Goal: Information Seeking & Learning: Learn about a topic

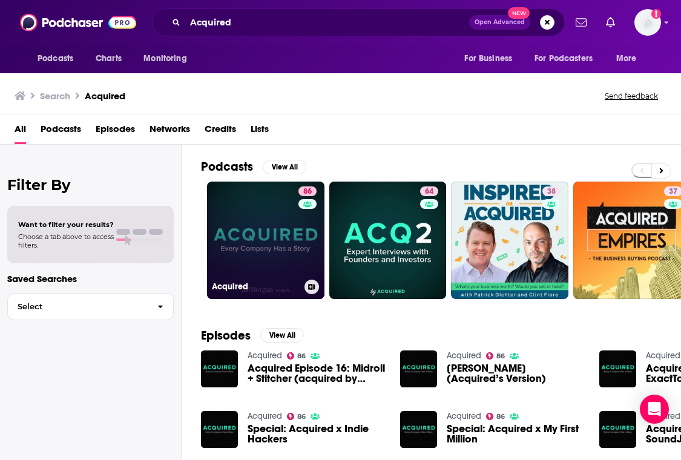
click at [250, 235] on link "86 Acquired" at bounding box center [265, 240] width 117 height 117
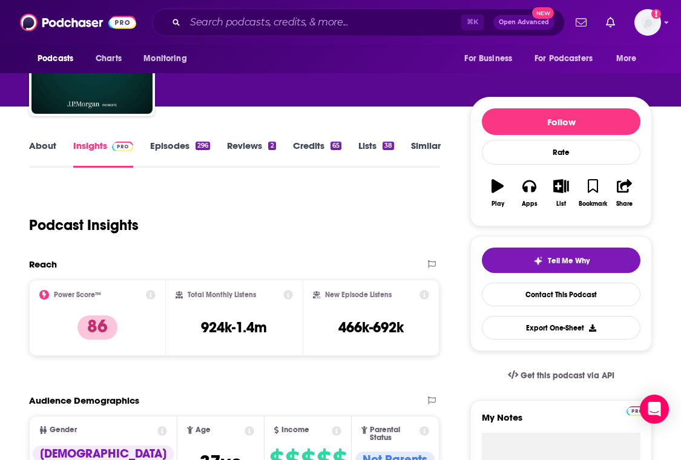
scroll to position [220, 0]
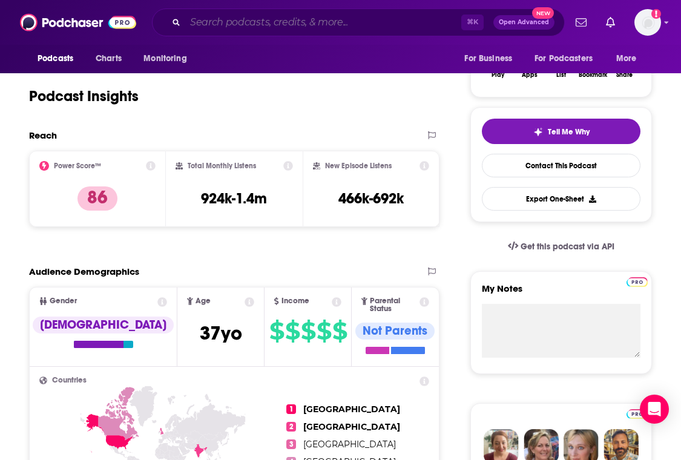
click at [337, 22] on input "Search podcasts, credits, & more..." at bounding box center [323, 22] width 276 height 19
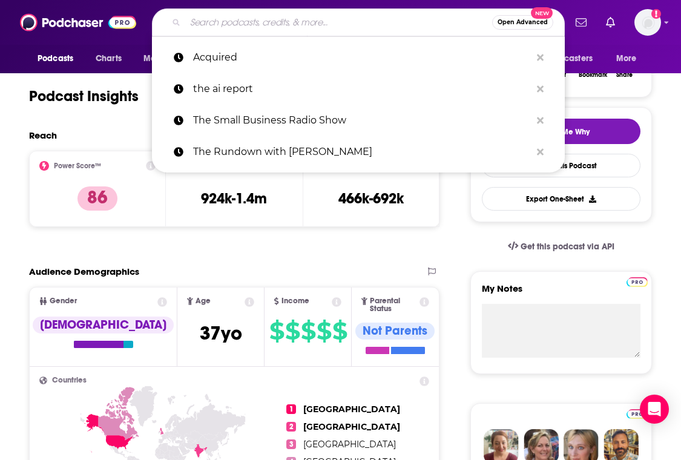
paste input "In Good Company"
type input "In Good Company"
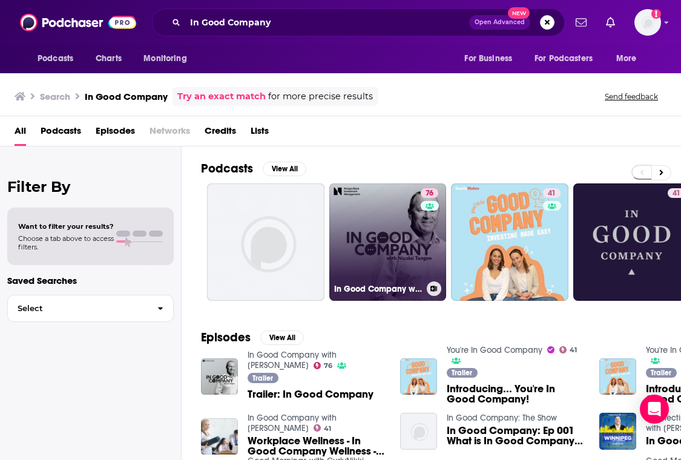
click at [371, 199] on link "76 In Good Company with [PERSON_NAME]" at bounding box center [387, 241] width 117 height 117
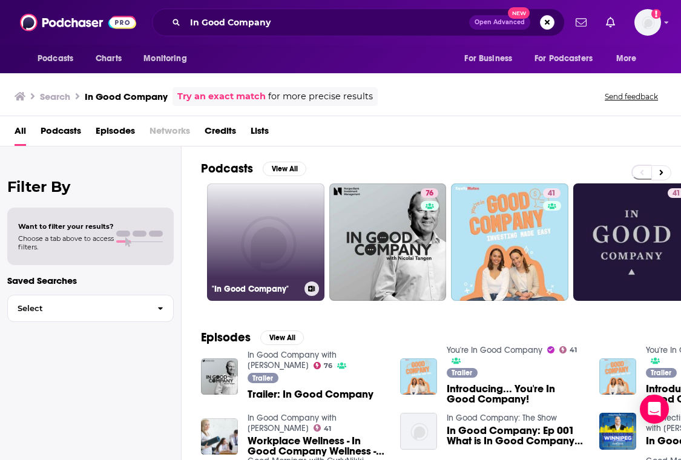
click at [240, 249] on link ""In Good Company"" at bounding box center [265, 241] width 117 height 117
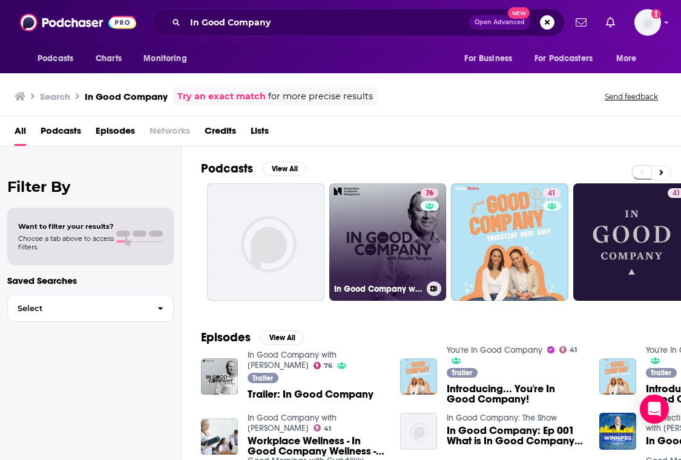
click at [372, 209] on link "76 In Good Company with [PERSON_NAME]" at bounding box center [387, 241] width 117 height 117
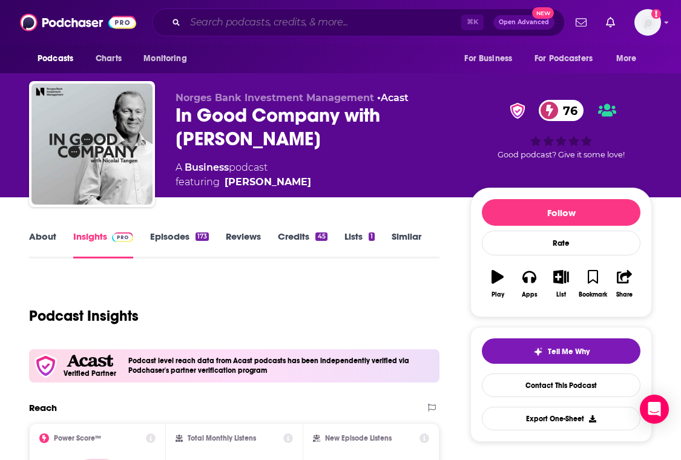
click at [332, 18] on input "Search podcasts, credits, & more..." at bounding box center [323, 22] width 276 height 19
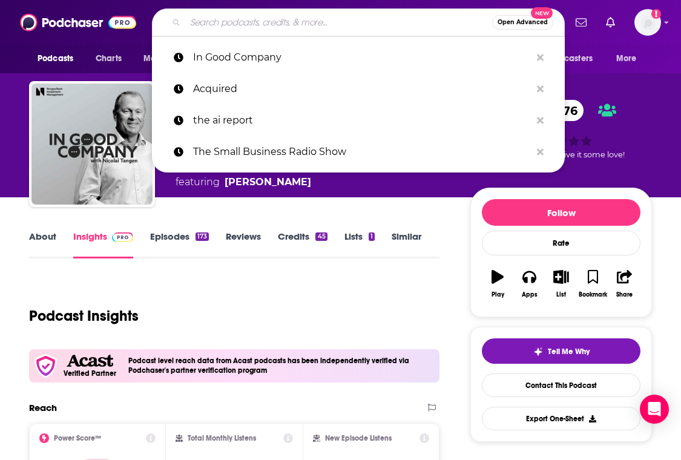
click at [332, 18] on input "Search podcasts, credits, & more..." at bounding box center [338, 22] width 307 height 19
paste input "a16z podcast"
type input "a16z podcast"
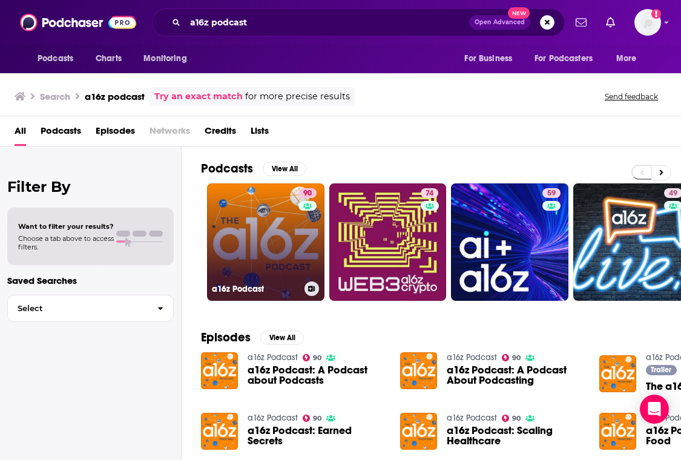
click at [280, 206] on link "90 a16z Podcast" at bounding box center [265, 241] width 117 height 117
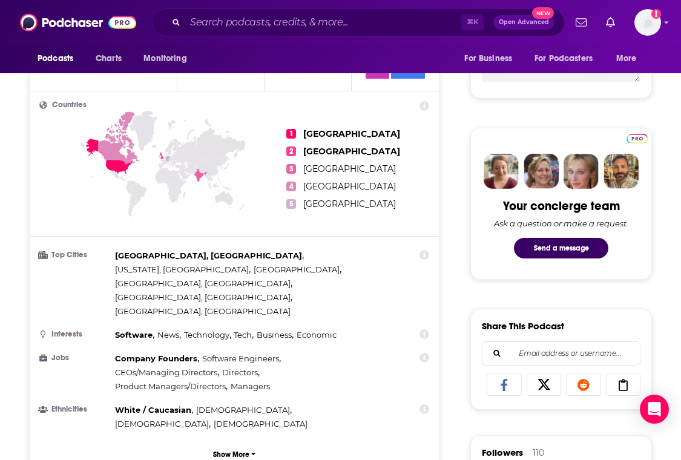
scroll to position [186, 0]
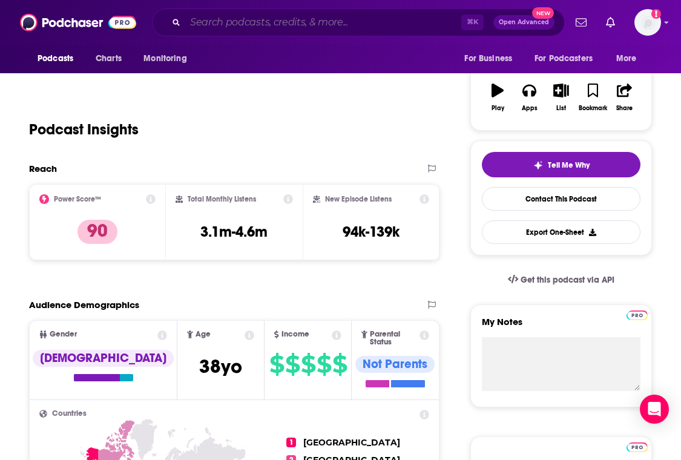
click at [290, 19] on input "Search podcasts, credits, & more..." at bounding box center [323, 22] width 276 height 19
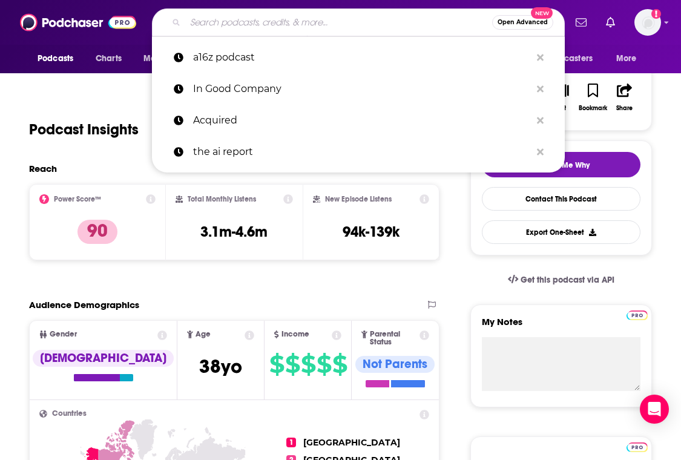
paste input "Diary of a CEO"
type input "Diary of a CEO"
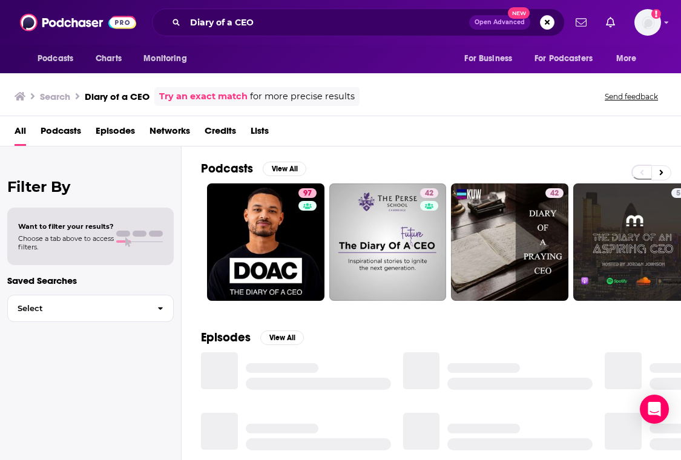
click at [267, 180] on div "Podcasts View All" at bounding box center [441, 172] width 480 height 22
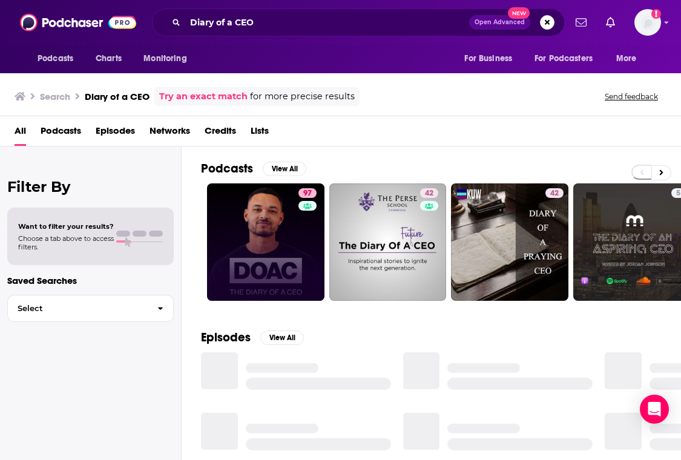
click at [260, 207] on link "97" at bounding box center [265, 241] width 117 height 117
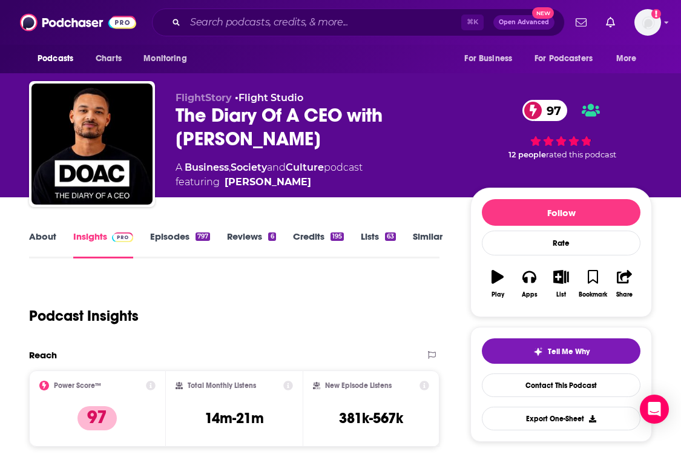
click at [335, 40] on div "Podcasts Charts Monitoring ⌘ K Open Advanced New For Business For Podcasters Mo…" at bounding box center [340, 22] width 681 height 45
click at [335, 30] on input "Search podcasts, credits, & more..." at bounding box center [323, 22] width 276 height 19
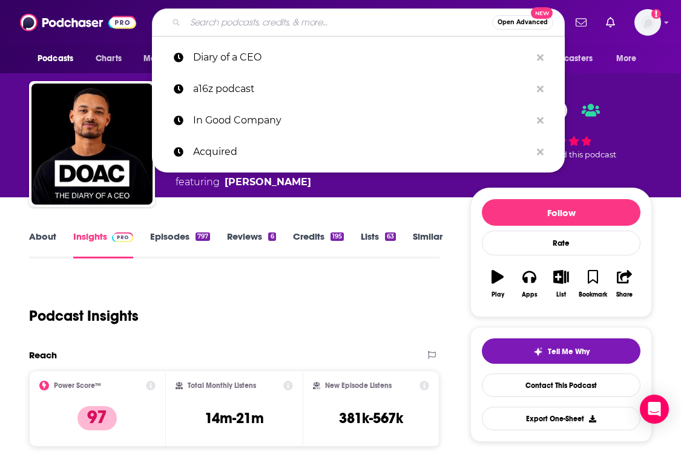
paste input "The CEO Show with [PERSON_NAME]"
type input "The CEO Show with [PERSON_NAME]"
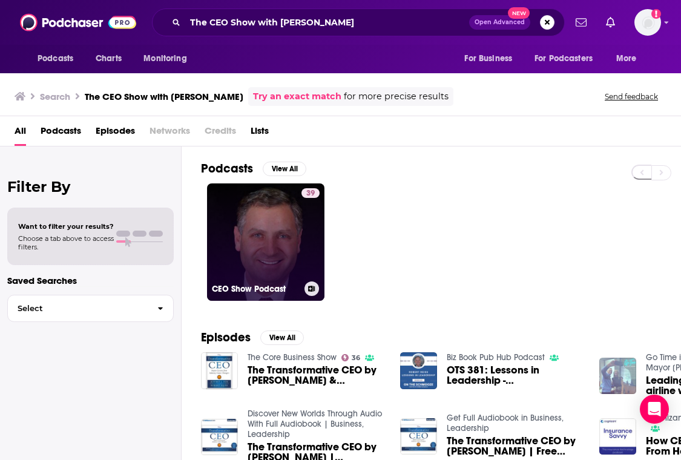
click at [259, 227] on link "39 CEO Show Podcast" at bounding box center [265, 241] width 117 height 117
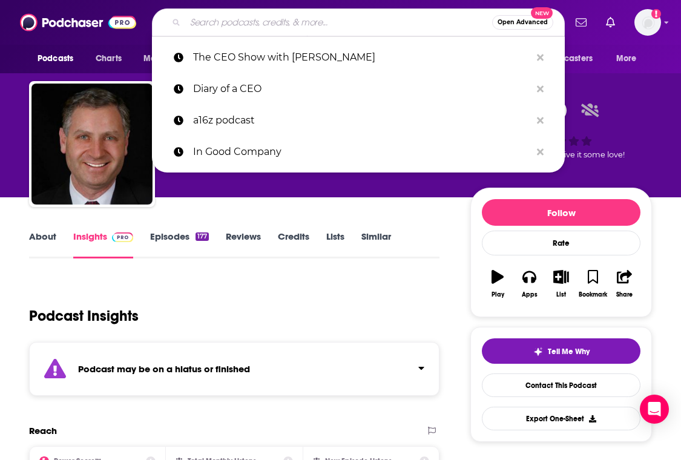
click at [274, 16] on input "Search podcasts, credits, & more..." at bounding box center [338, 22] width 307 height 19
paste input "The CEO Show with [PERSON_NAME]"
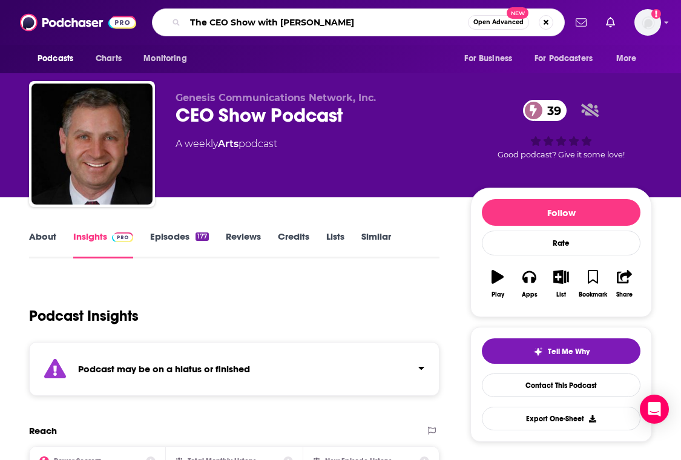
click at [254, 24] on input "The CEO Show with [PERSON_NAME]" at bounding box center [326, 22] width 283 height 19
type input "The CEO Show"
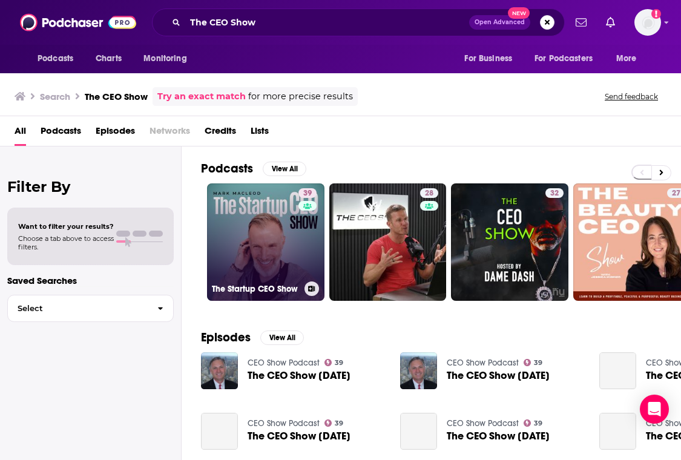
click at [250, 196] on link "39 The Startup CEO Show" at bounding box center [265, 241] width 117 height 117
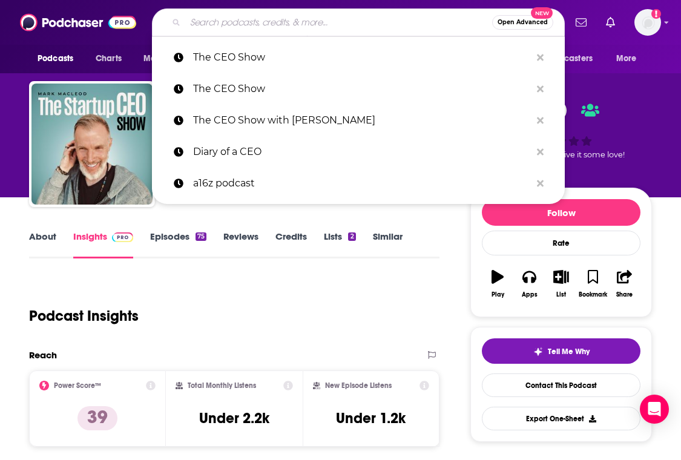
click at [312, 19] on input "Search podcasts, credits, & more..." at bounding box center [338, 22] width 307 height 19
paste input "The CEO Show with [PERSON_NAME]"
type input "The CEO Show with [PERSON_NAME]"
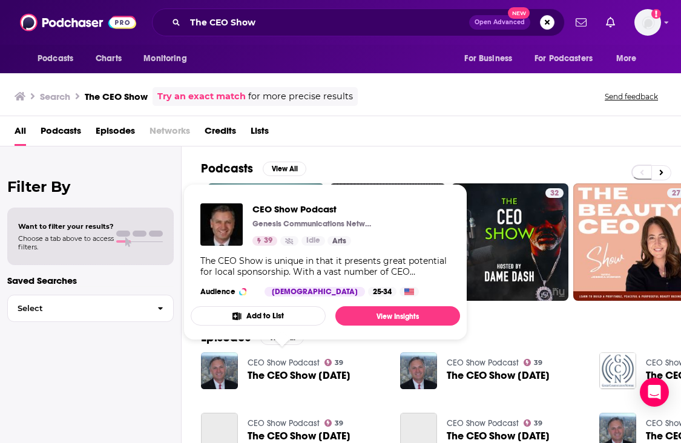
click at [281, 358] on link "CEO Show Podcast" at bounding box center [284, 363] width 72 height 10
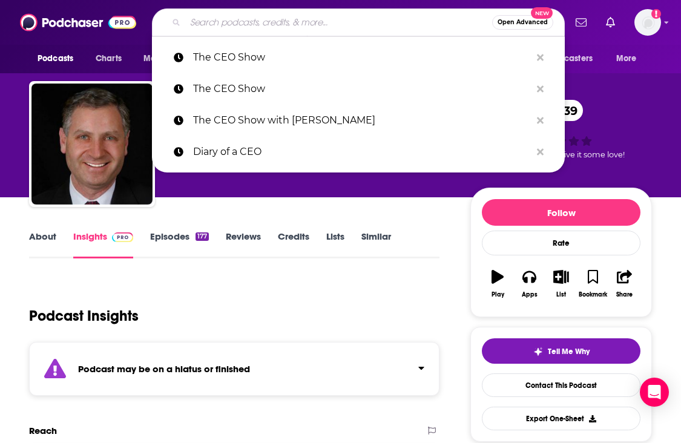
click at [229, 22] on input "Search podcasts, credits, & more..." at bounding box center [338, 22] width 307 height 19
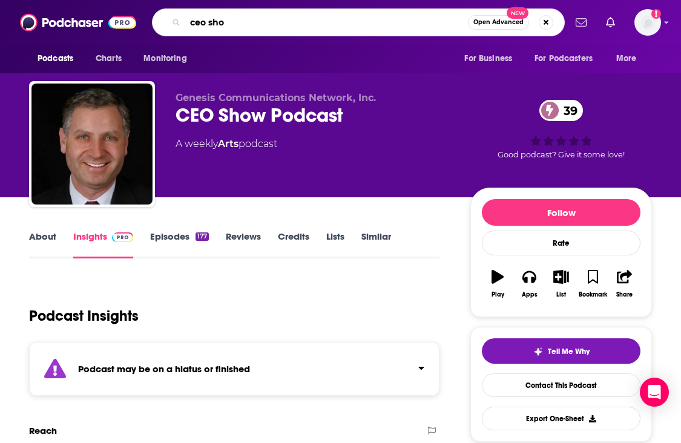
type input "ceo show"
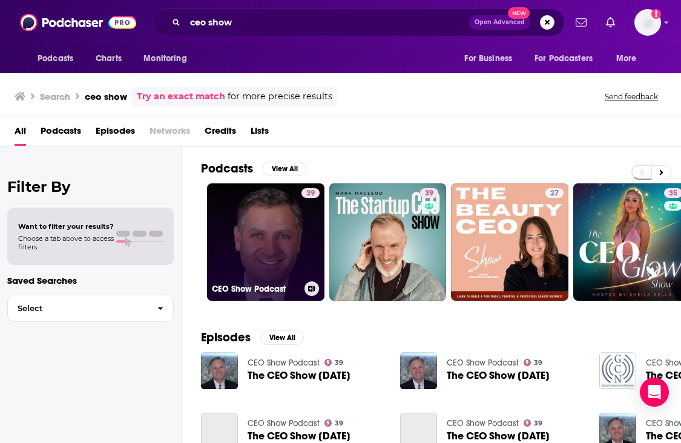
click at [265, 223] on link "39 CEO Show Podcast" at bounding box center [265, 241] width 117 height 117
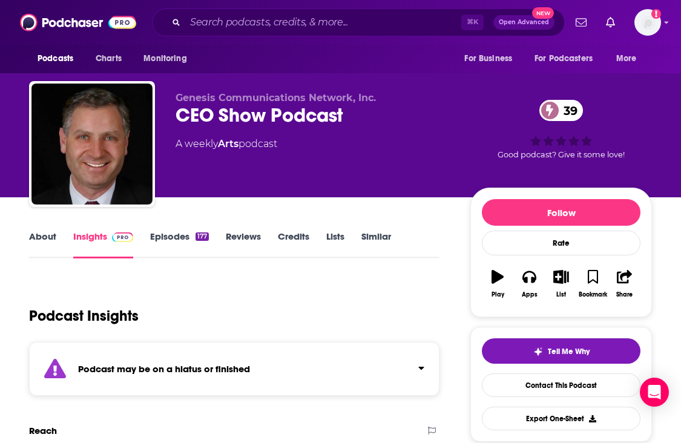
click at [407, 8] on div "⌘ K Open Advanced New" at bounding box center [358, 22] width 413 height 28
click at [406, 1] on div "Podcasts Charts Monitoring ⌘ K Open Advanced New For Business For Podcasters Mo…" at bounding box center [340, 22] width 681 height 45
click at [401, 1] on div "Podcasts Charts Monitoring ⌘ K Open Advanced New For Business For Podcasters Mo…" at bounding box center [340, 22] width 681 height 45
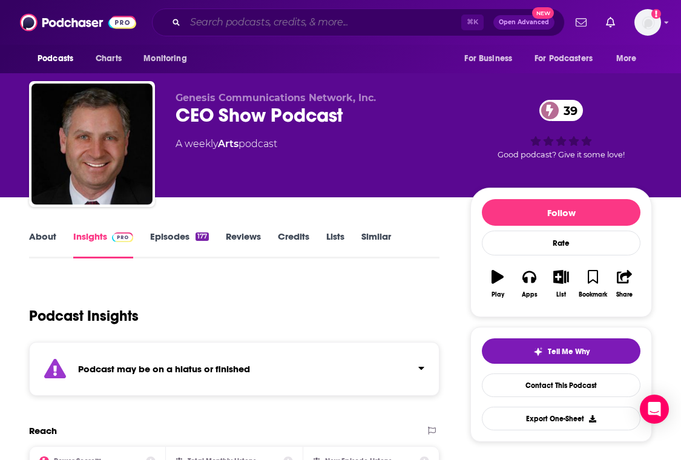
click at [327, 16] on input "Search podcasts, credits, & more..." at bounding box center [323, 22] width 276 height 19
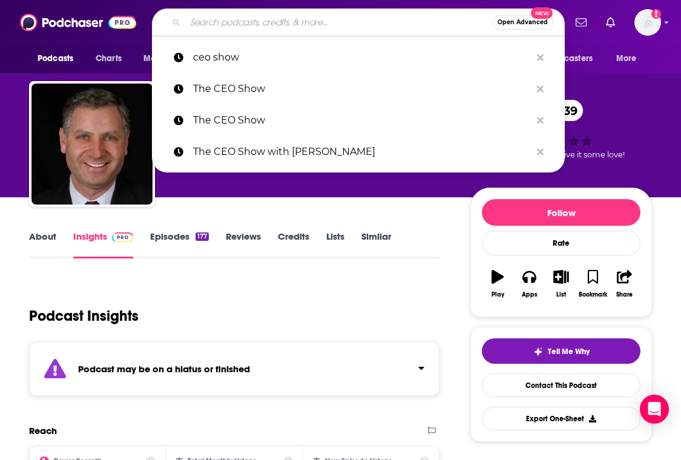
paste input "Wellbeing Designers"
type input "Wellbeing Designers"
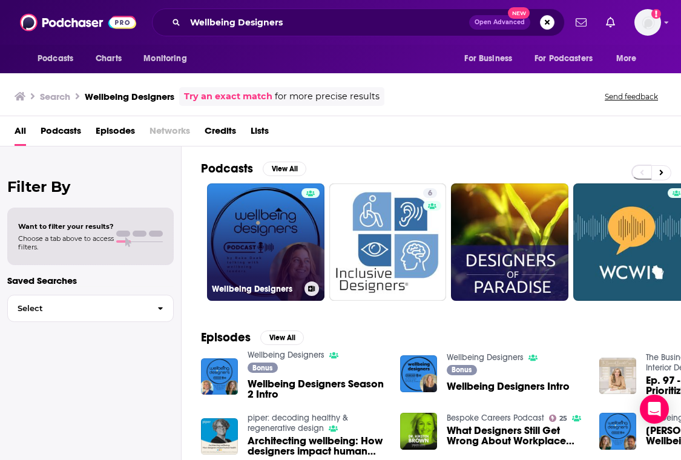
click at [258, 202] on link "Wellbeing Designers" at bounding box center [265, 241] width 117 height 117
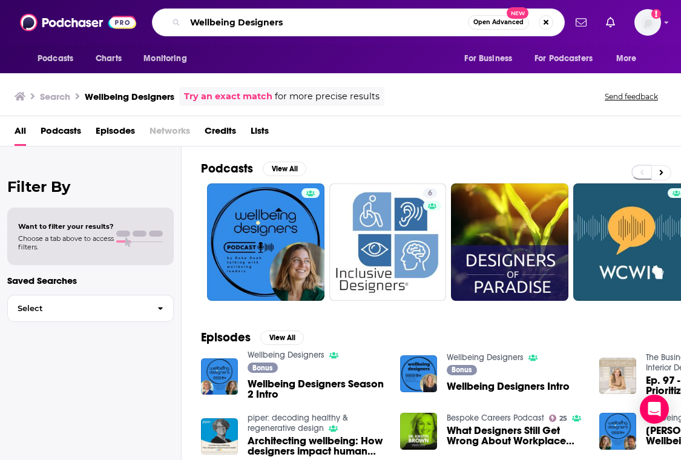
click at [282, 22] on input "Wellbeing Designers" at bounding box center [326, 22] width 283 height 19
paste input "Workplace"
type input "Well Workplaces"
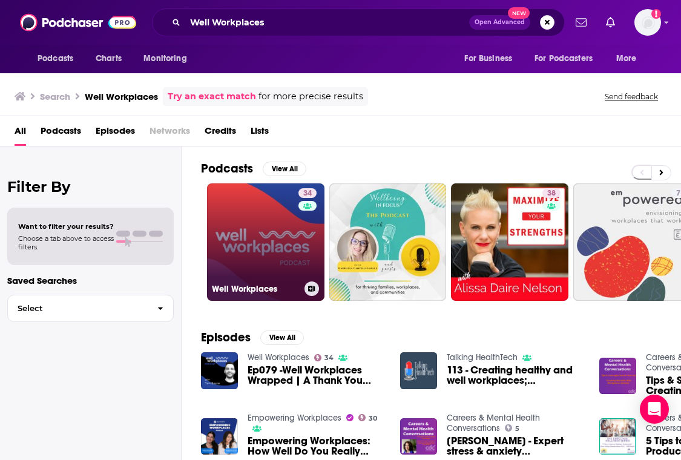
click at [270, 229] on link "34 Well Workplaces" at bounding box center [265, 241] width 117 height 117
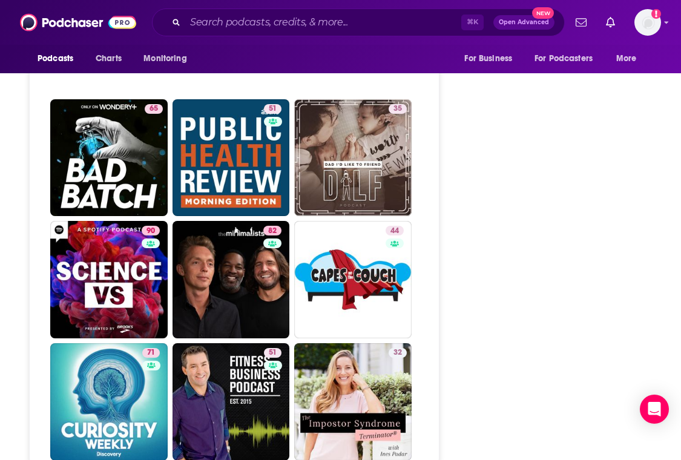
scroll to position [4240, 0]
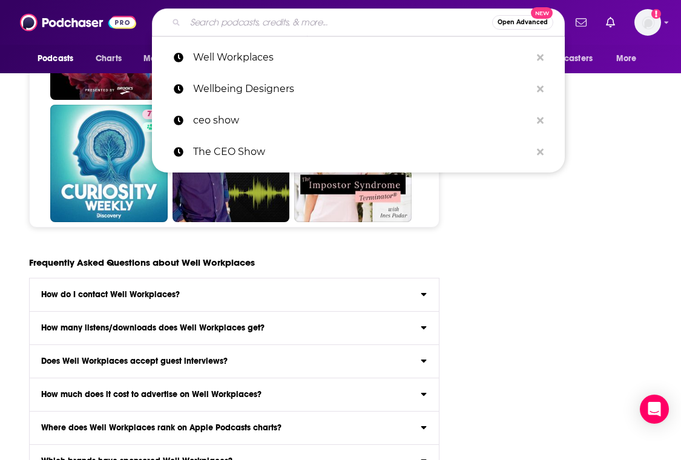
click at [286, 16] on input "Search podcasts, credits, & more..." at bounding box center [338, 22] width 307 height 19
paste input "Happier at Work"
type input "Happier at Work"
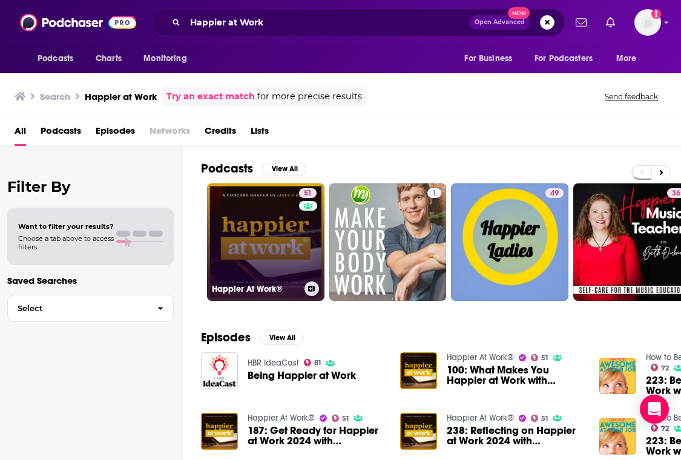
click at [252, 216] on link "51 Happier At Work®" at bounding box center [265, 241] width 117 height 117
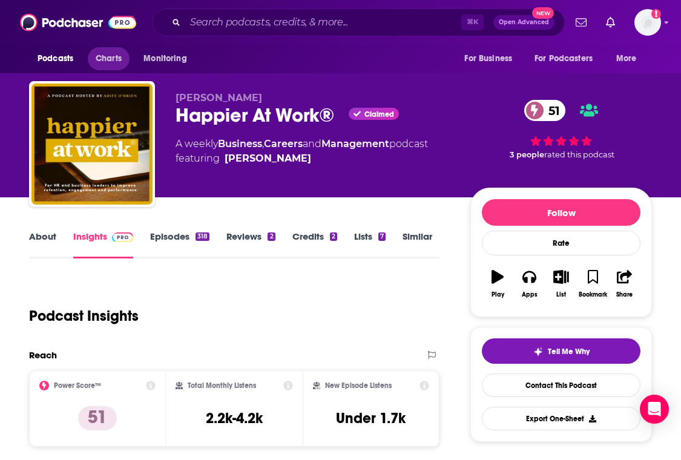
scroll to position [0, 1]
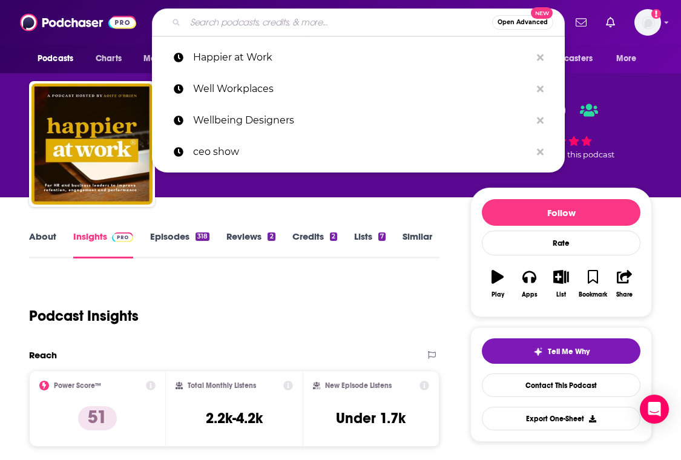
click at [300, 26] on input "Search podcasts, credits, & more..." at bounding box center [338, 22] width 307 height 19
paste input "Leading Well"
type input "Leading Well"
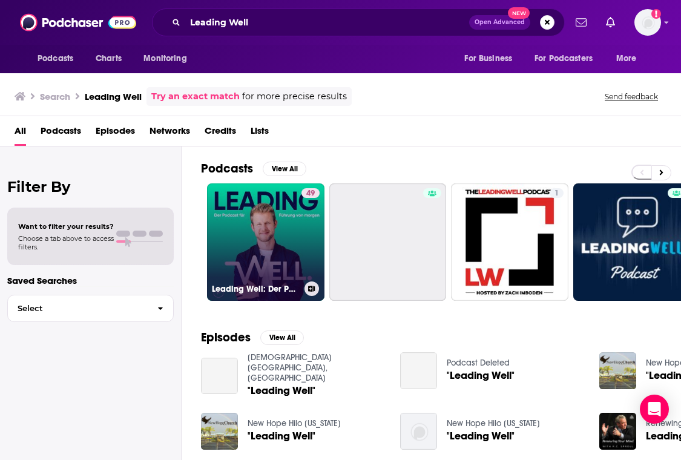
click at [266, 201] on link "49 Leading Well: Der Podcast für Führung [PERSON_NAME]" at bounding box center [265, 241] width 117 height 117
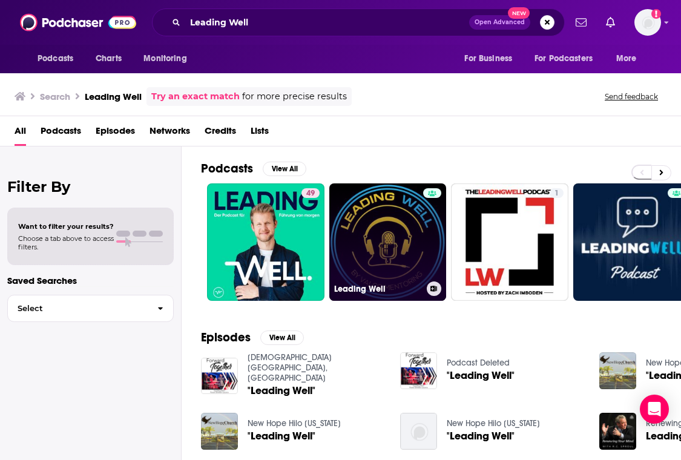
click at [369, 211] on link "Leading Well" at bounding box center [387, 241] width 117 height 117
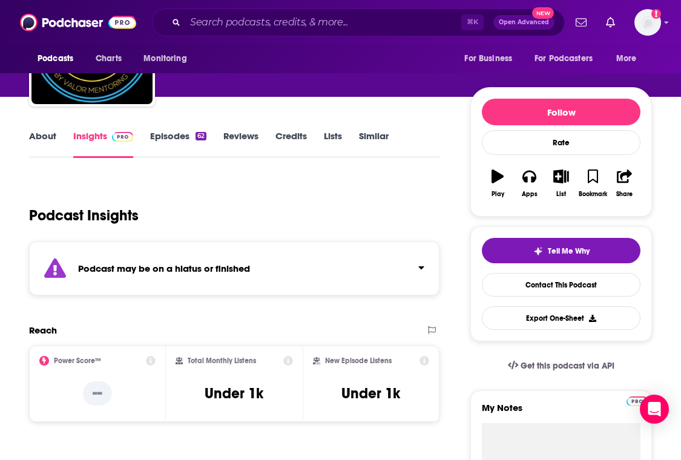
scroll to position [108, 0]
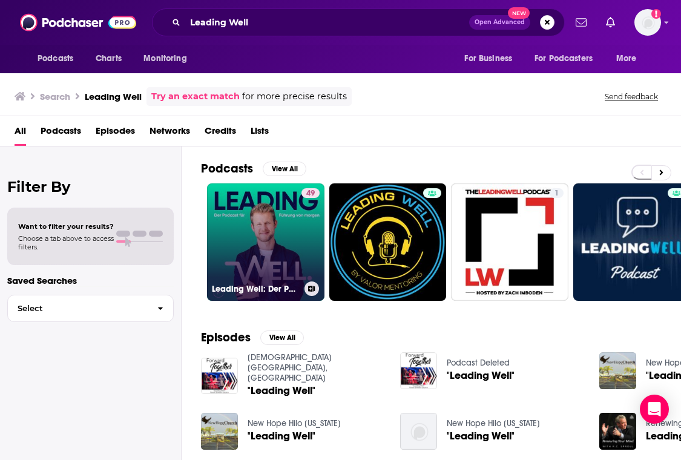
click at [230, 195] on link "49 Leading Well: Der Podcast für Führung [PERSON_NAME]" at bounding box center [265, 241] width 117 height 117
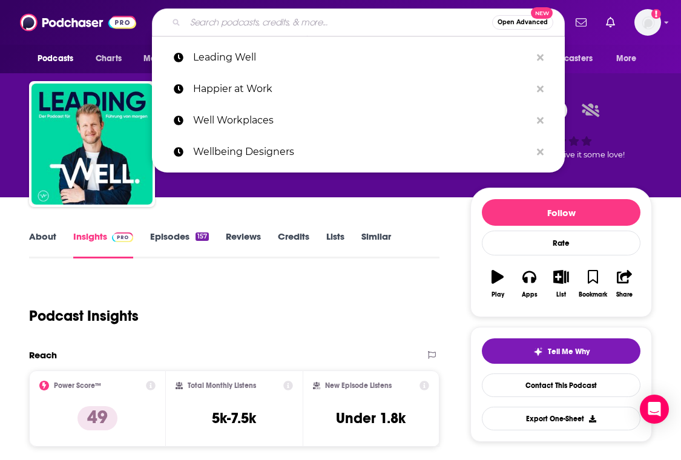
click at [300, 19] on input "Search podcasts, credits, & more..." at bounding box center [338, 22] width 307 height 19
paste input "ReThinking ([PERSON_NAME])"
type input "ReThinking ([PERSON_NAME])"
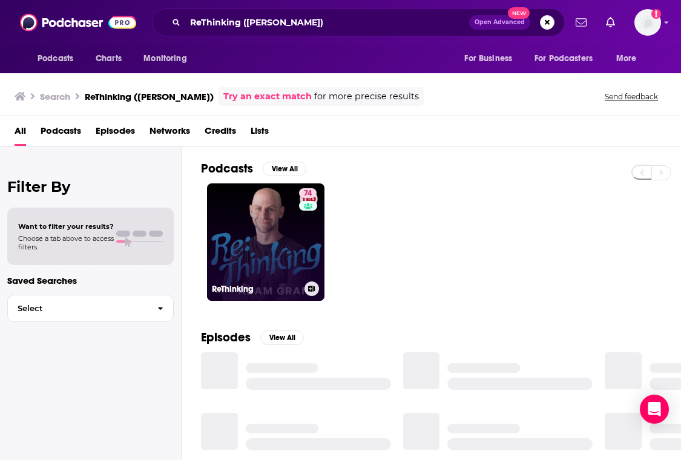
click at [258, 222] on link "74 ReThinking" at bounding box center [265, 241] width 117 height 117
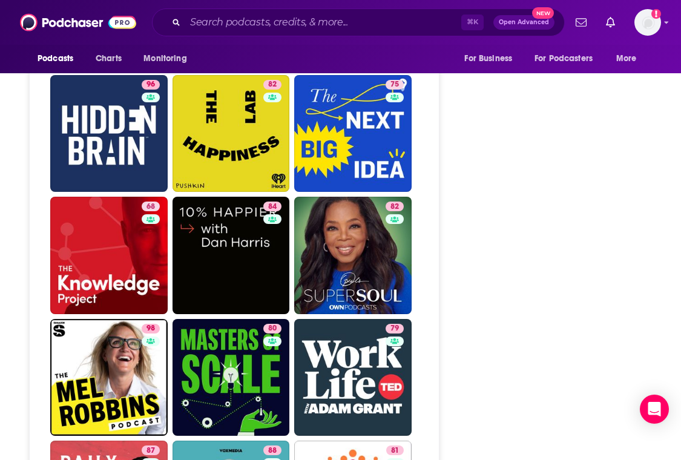
scroll to position [2557, 0]
